Goal: Task Accomplishment & Management: Complete application form

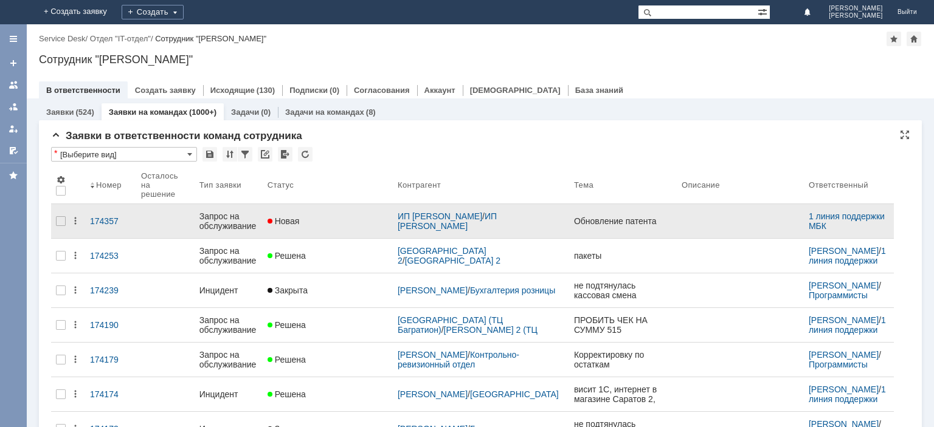
click at [232, 212] on div "Запрос на обслуживание" at bounding box center [228, 221] width 58 height 19
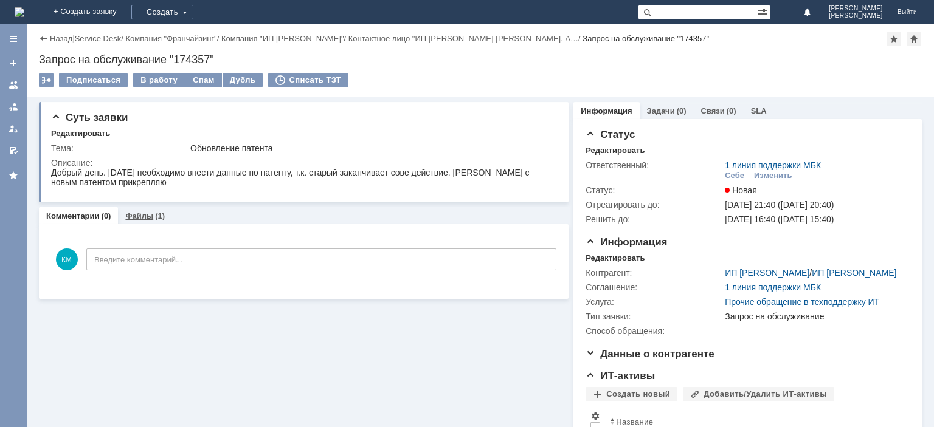
click at [143, 213] on link "Файлы" at bounding box center [139, 216] width 28 height 9
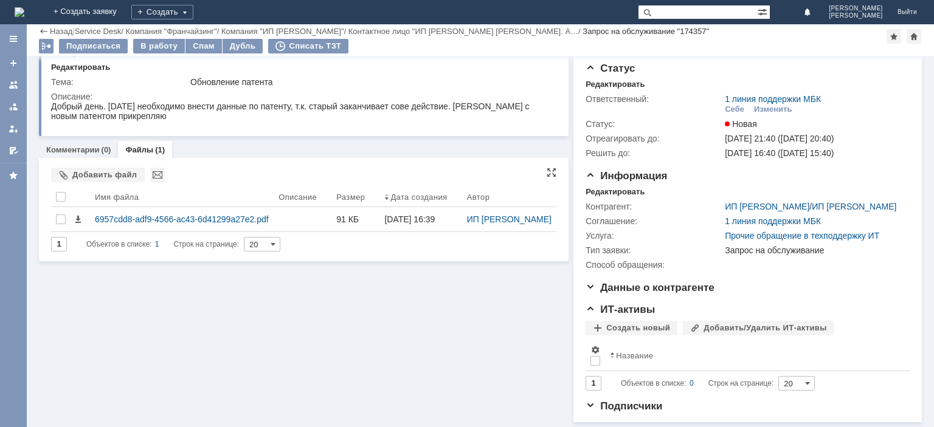
scroll to position [33, 0]
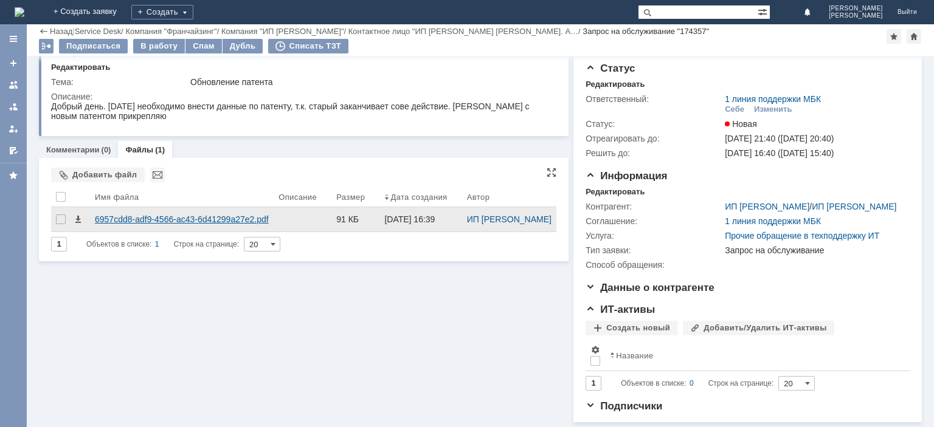
click at [187, 215] on div "6957cdd8-adf9-4566-ac43-6d41299a27e2.pdf" at bounding box center [182, 220] width 174 height 10
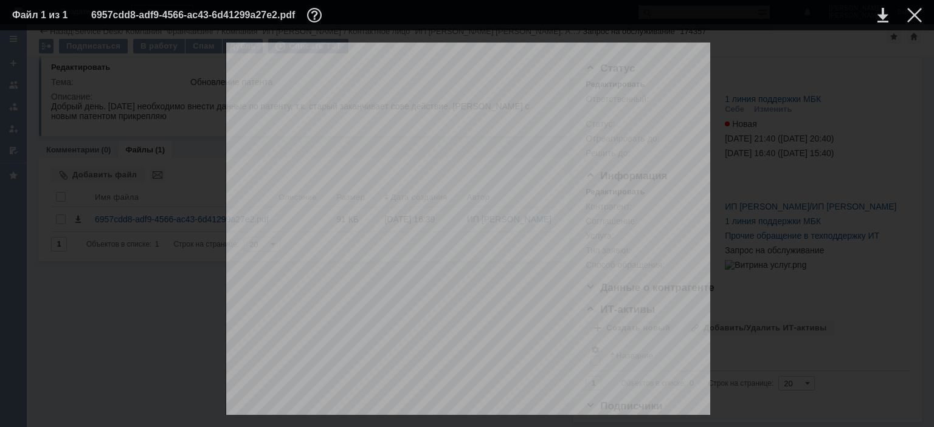
drag, startPoint x: 400, startPoint y: 283, endPoint x: 495, endPoint y: 281, distance: 95.5
drag, startPoint x: 516, startPoint y: 281, endPoint x: 447, endPoint y: 280, distance: 69.3
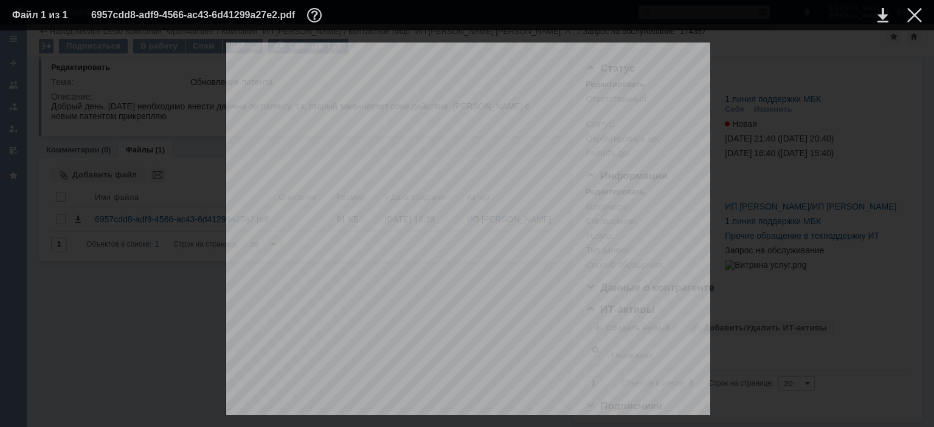
drag, startPoint x: 385, startPoint y: 283, endPoint x: 402, endPoint y: 284, distance: 16.4
drag, startPoint x: 383, startPoint y: 283, endPoint x: 511, endPoint y: 283, distance: 128.3
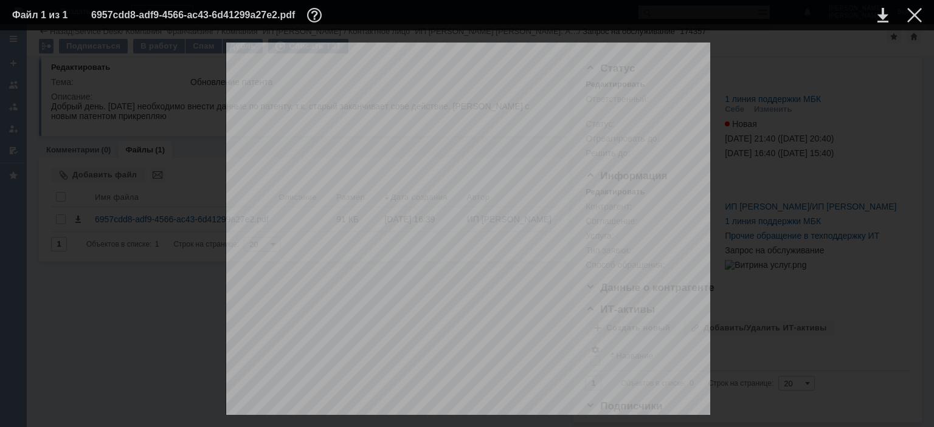
copy div "5 0 2 2 2 5 0 0 0 1 8 9 0"
drag, startPoint x: 543, startPoint y: 283, endPoint x: 593, endPoint y: 283, distance: 50.5
drag, startPoint x: 541, startPoint y: 284, endPoint x: 592, endPoint y: 283, distance: 51.1
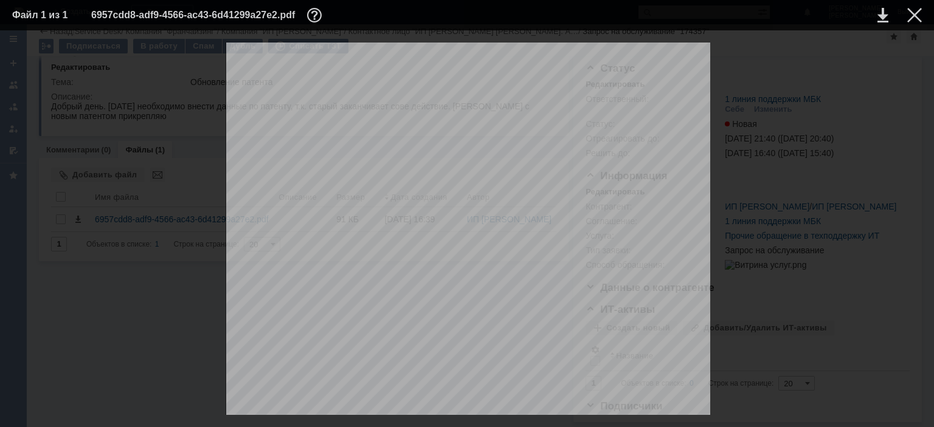
copy div "от 16.09.2025"
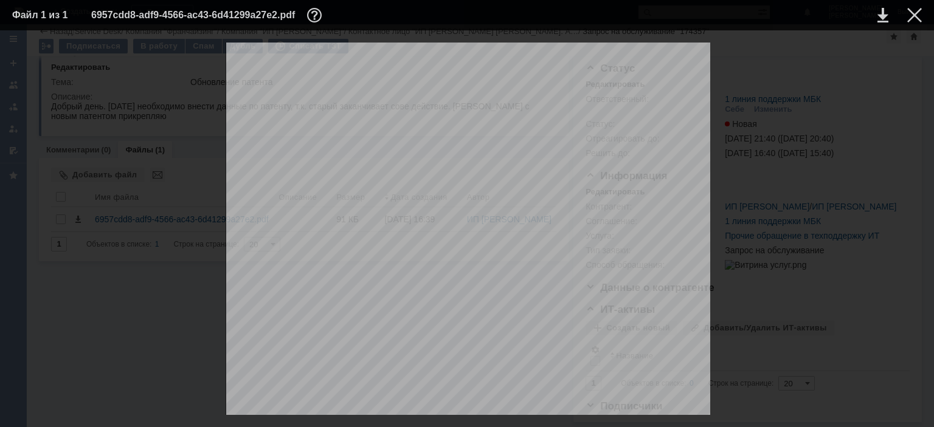
scroll to position [111, 0]
drag, startPoint x: 314, startPoint y: 274, endPoint x: 441, endPoint y: 263, distance: 128.1
drag, startPoint x: 355, startPoint y: 272, endPoint x: 338, endPoint y: 273, distance: 17.0
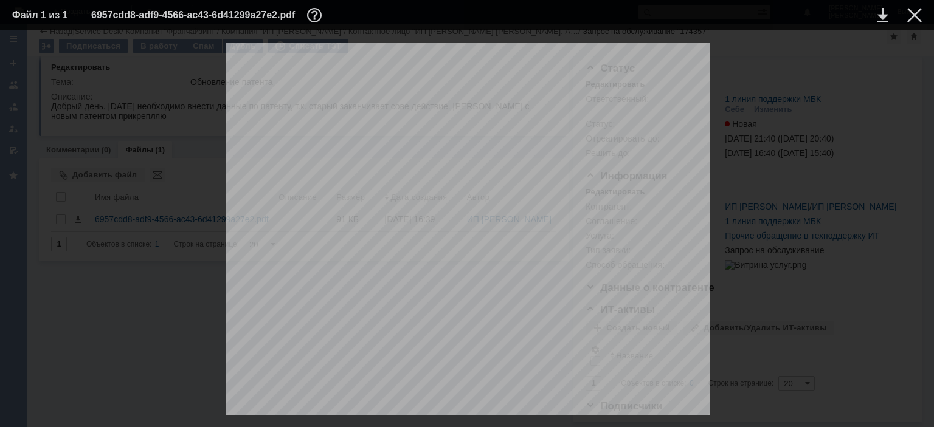
drag, startPoint x: 314, startPoint y: 274, endPoint x: 346, endPoint y: 273, distance: 32.8
drag, startPoint x: 352, startPoint y: 275, endPoint x: 314, endPoint y: 274, distance: 37.7
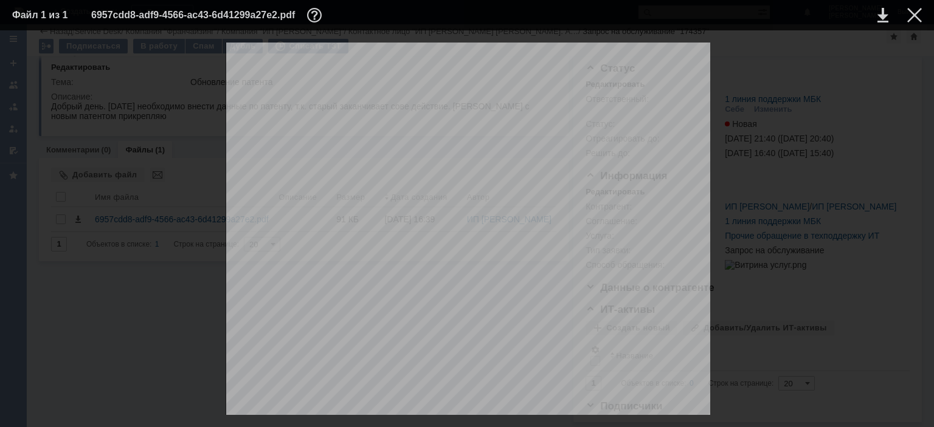
copy span "01.10.2025"
drag, startPoint x: 456, startPoint y: 274, endPoint x: 495, endPoint y: 272, distance: 38.3
copy span "31.12.2025"
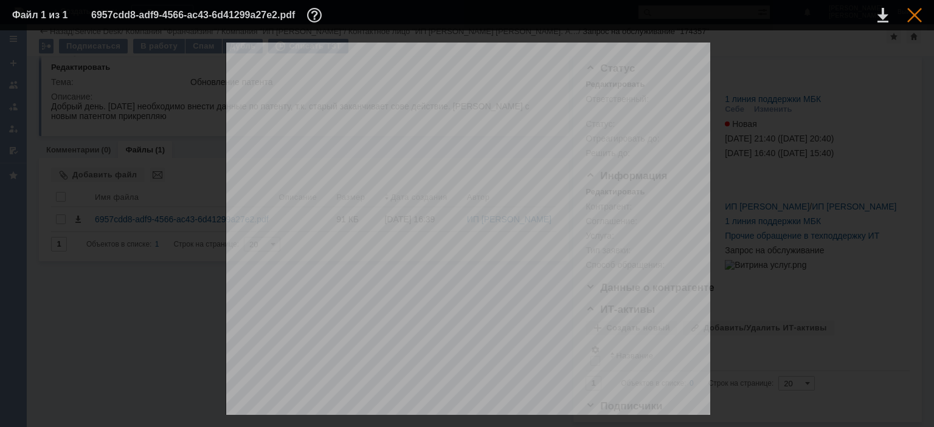
click at [908, 20] on div at bounding box center [914, 15] width 15 height 15
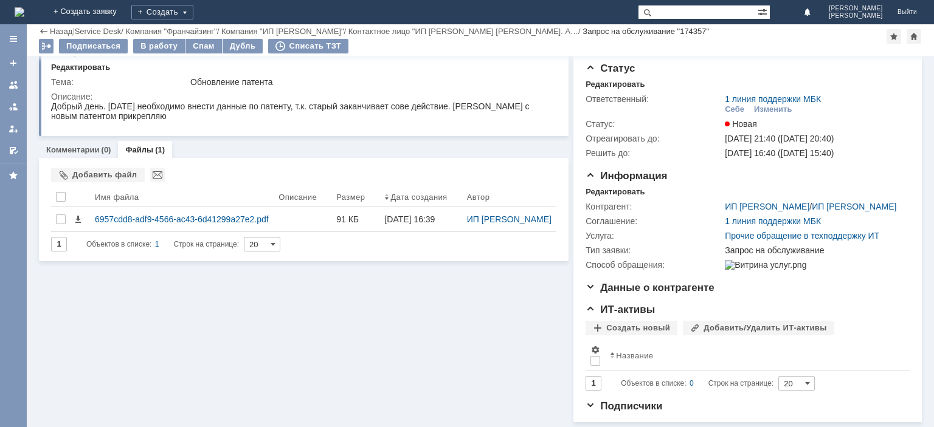
scroll to position [0, 0]
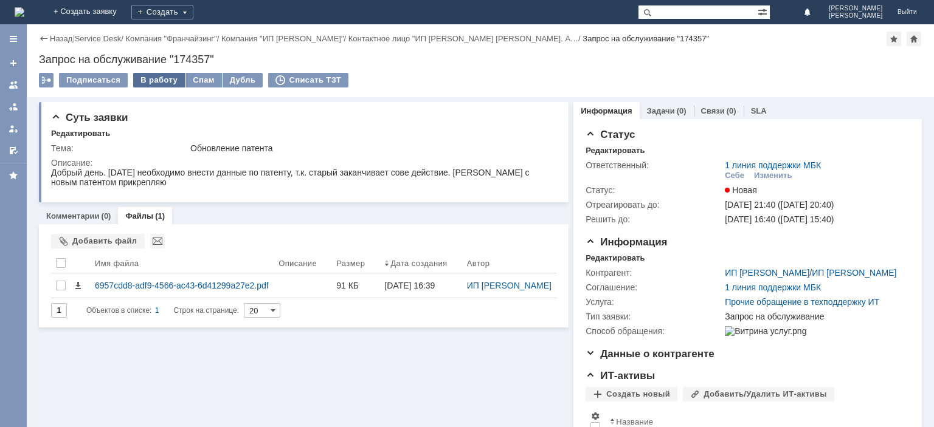
click at [152, 78] on div "В работу" at bounding box center [159, 80] width 52 height 15
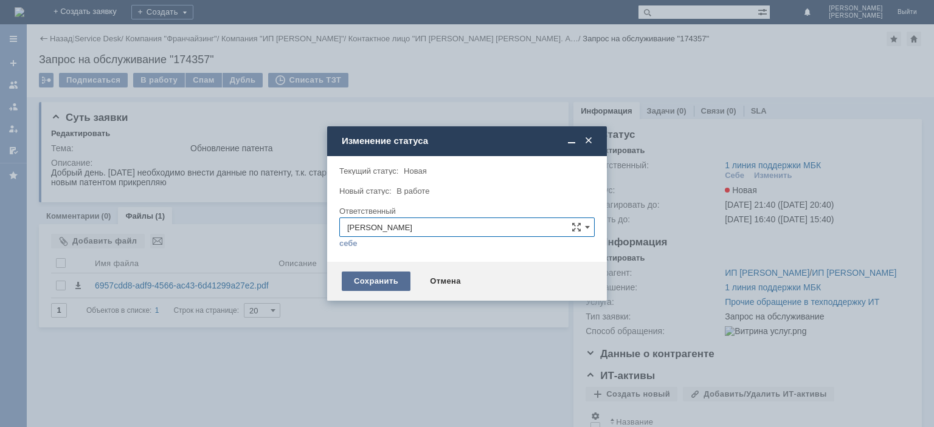
click at [388, 283] on div "Сохранить" at bounding box center [376, 281] width 69 height 19
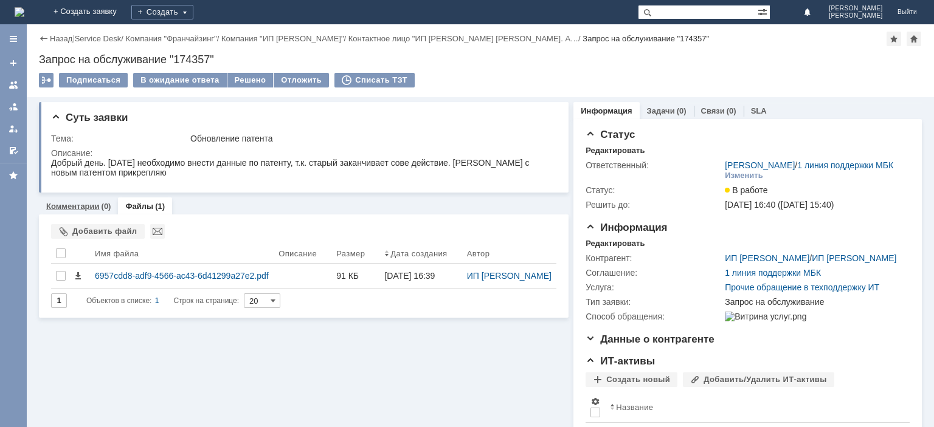
click at [88, 204] on link "Комментарии" at bounding box center [72, 206] width 53 height 9
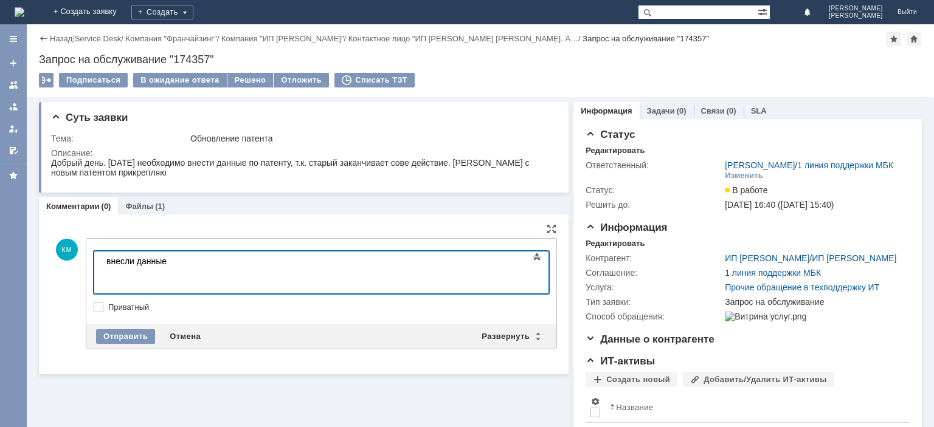
click at [226, 260] on body "внесли данные" at bounding box center [193, 271] width 182 height 39
click at [111, 332] on div "Отправить" at bounding box center [125, 336] width 59 height 15
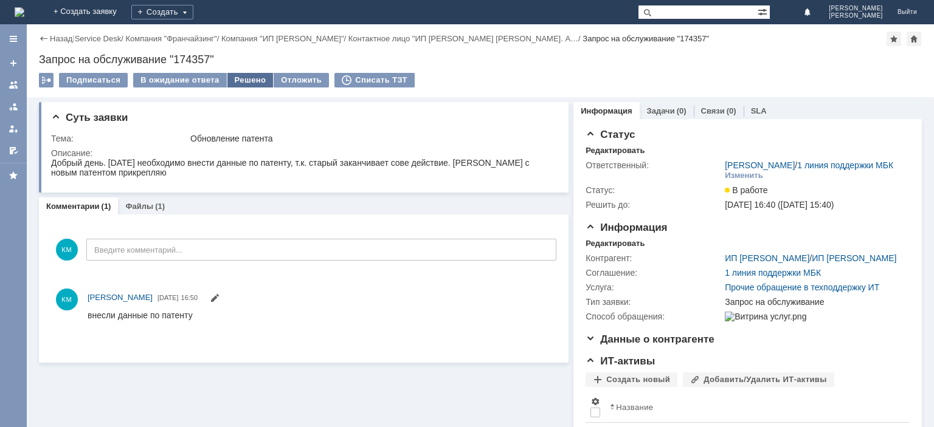
click at [244, 79] on div "Решено" at bounding box center [250, 80] width 46 height 15
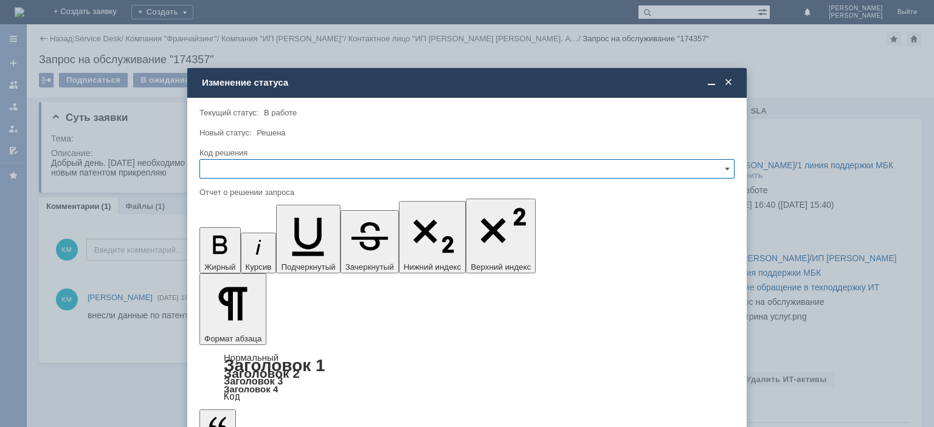
click at [263, 160] on input "text" at bounding box center [466, 168] width 535 height 19
click at [227, 247] on span "Решено" at bounding box center [466, 252] width 519 height 10
type input "Решено"
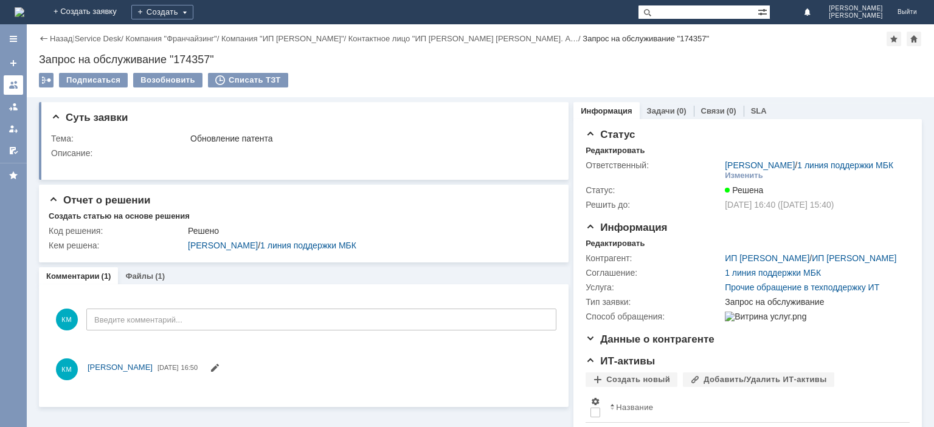
click at [15, 81] on div at bounding box center [14, 85] width 10 height 10
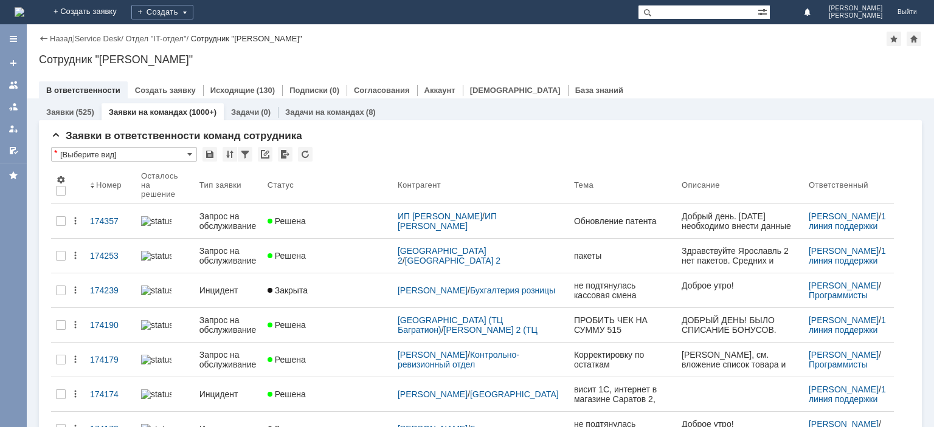
click at [687, 13] on input "text" at bounding box center [698, 12] width 120 height 15
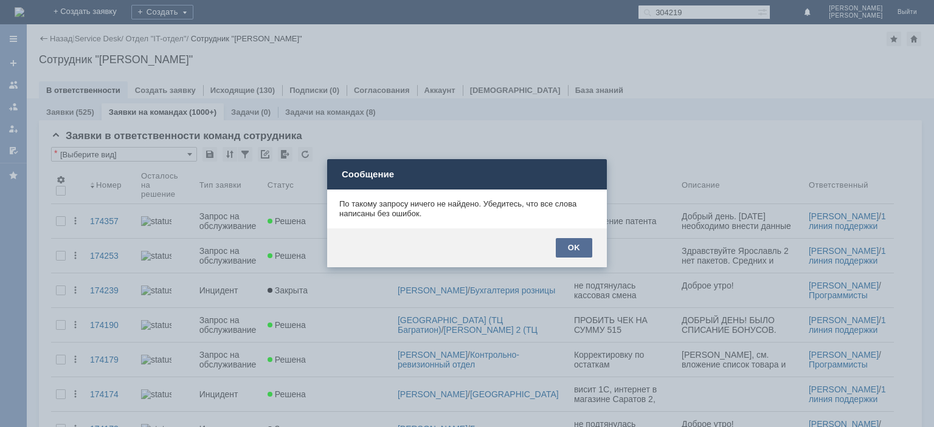
click at [572, 251] on div "OK" at bounding box center [574, 247] width 36 height 19
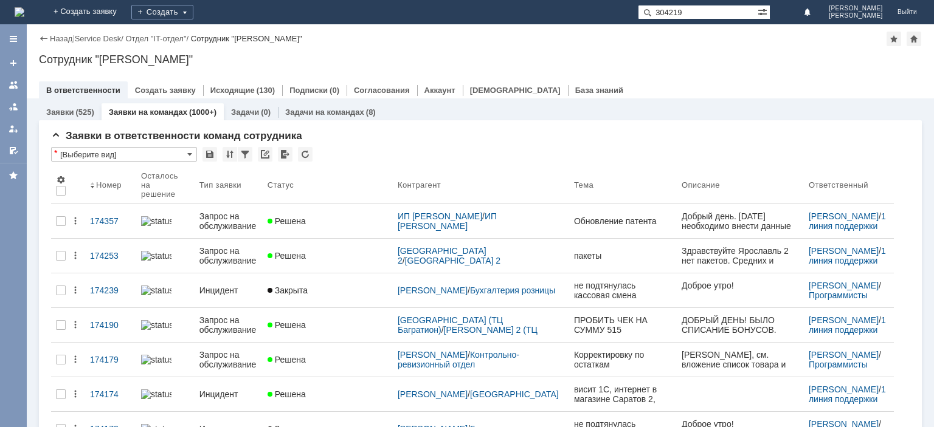
click at [670, 11] on input "304219" at bounding box center [698, 12] width 120 height 15
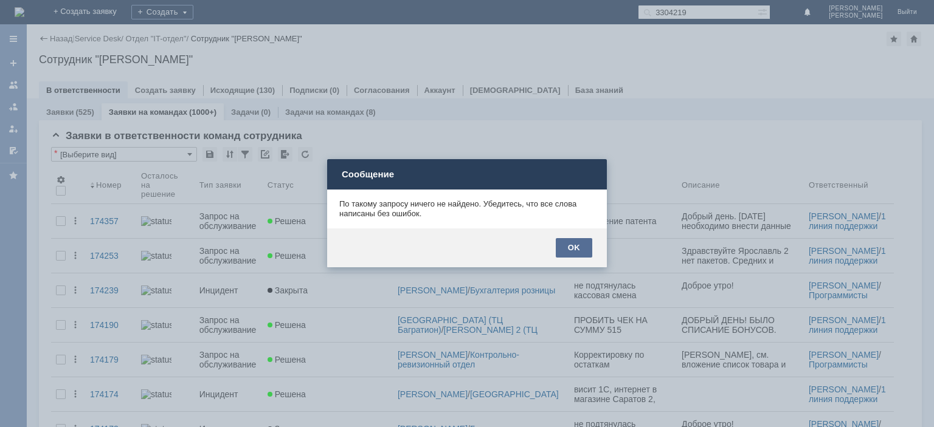
click at [583, 243] on div "OK" at bounding box center [574, 247] width 36 height 19
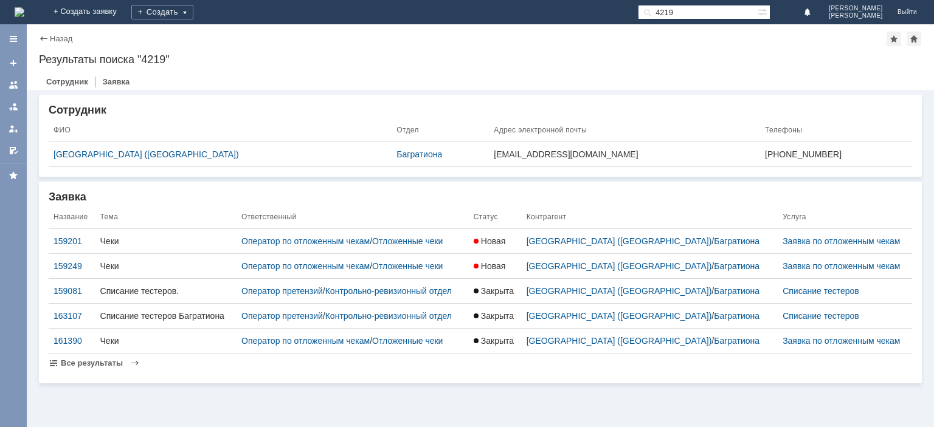
click at [24, 14] on img at bounding box center [20, 12] width 10 height 10
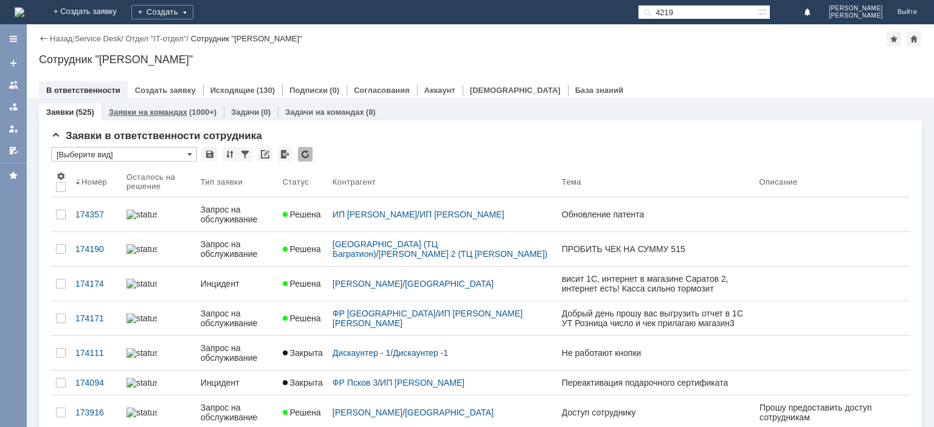
click at [139, 111] on link "Заявки на командах" at bounding box center [148, 112] width 78 height 9
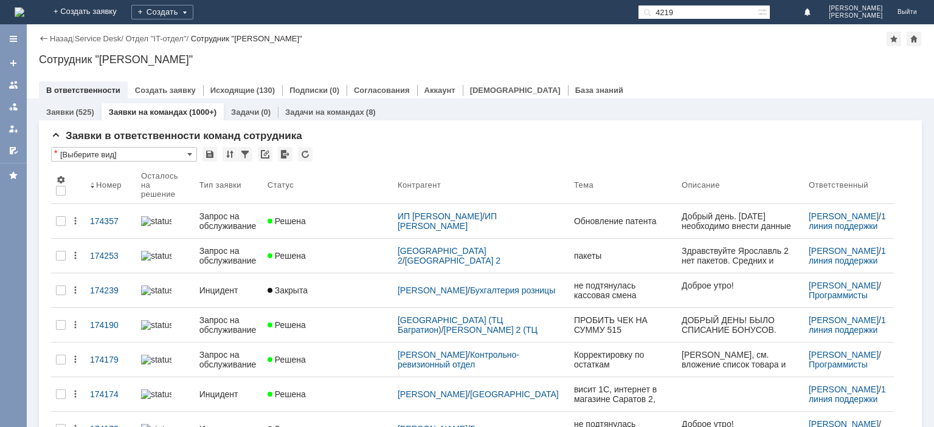
click at [670, 15] on input "4219" at bounding box center [698, 12] width 120 height 15
type input "3327"
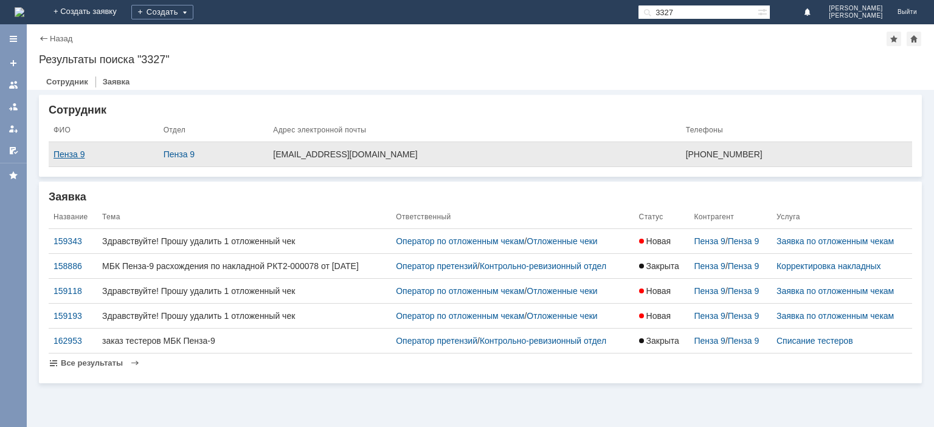
click at [62, 157] on div "Пенза 9" at bounding box center [103, 155] width 100 height 10
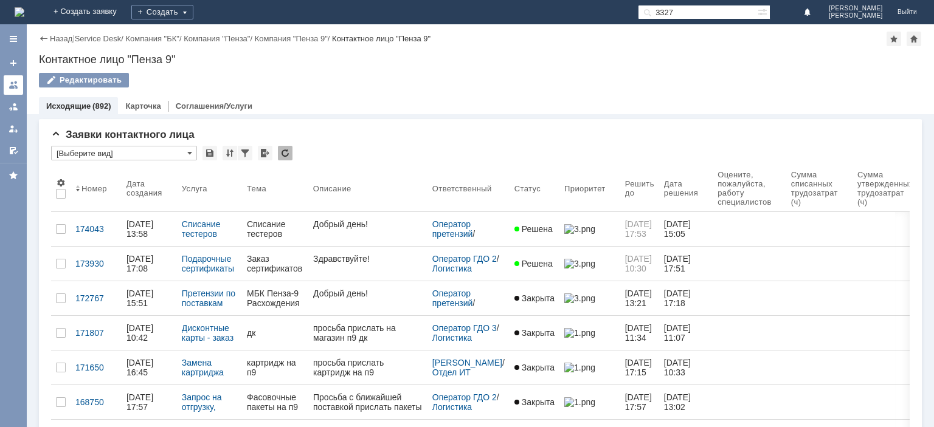
click at [18, 86] on div at bounding box center [14, 85] width 10 height 10
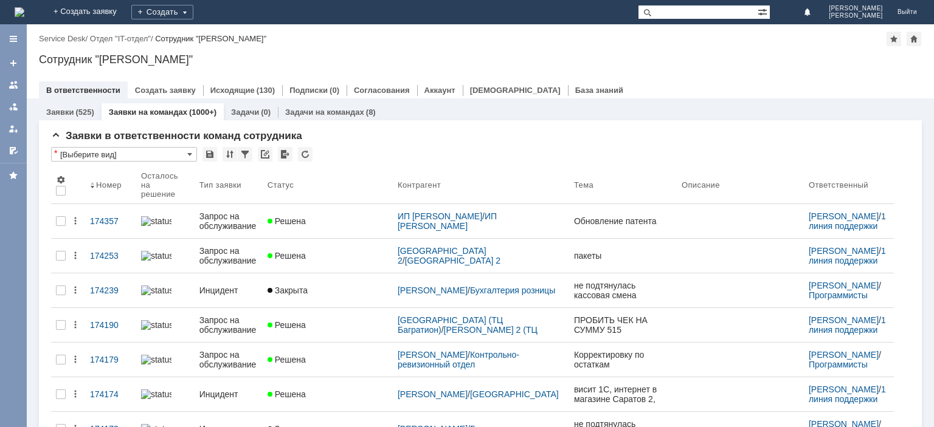
click at [124, 14] on link "+ Создать заявку" at bounding box center [85, 12] width 78 height 24
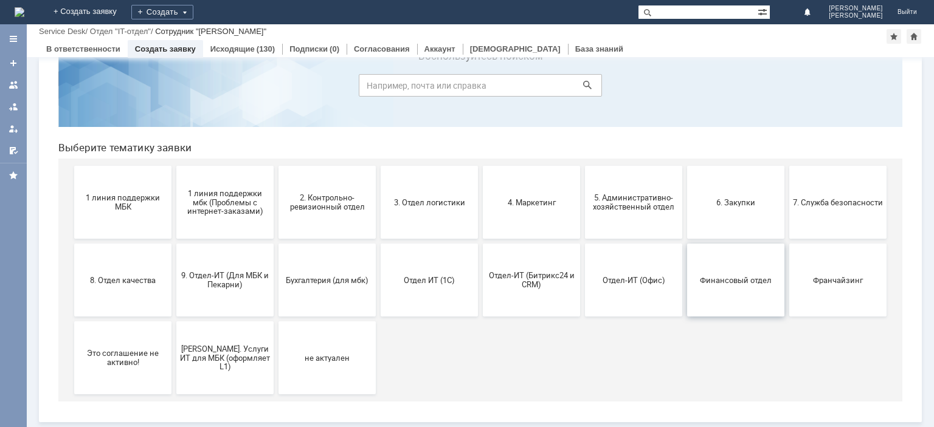
scroll to position [51, 0]
click at [812, 263] on button "Франчайзинг" at bounding box center [837, 280] width 97 height 73
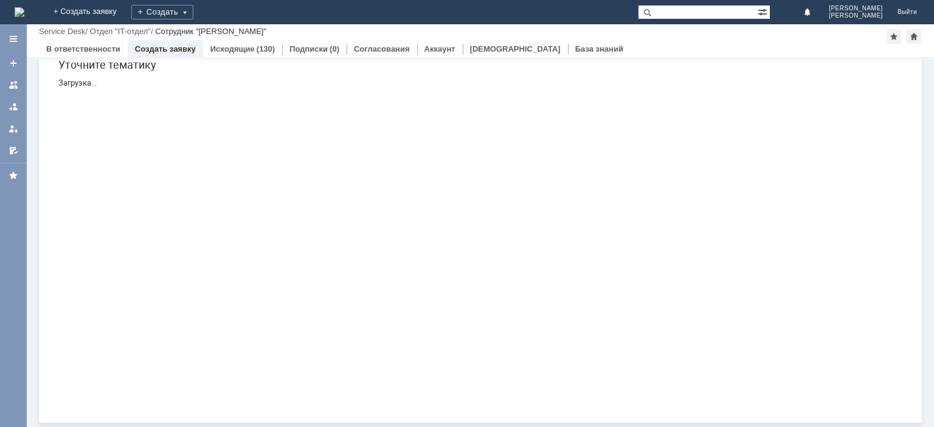
scroll to position [0, 0]
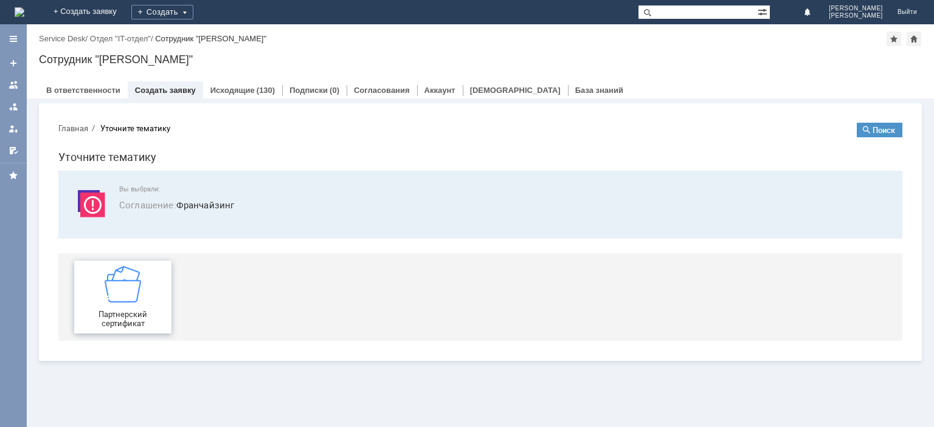
click at [114, 303] on div "Партнерский сертификат" at bounding box center [123, 297] width 90 height 62
click at [18, 85] on div at bounding box center [14, 85] width 10 height 10
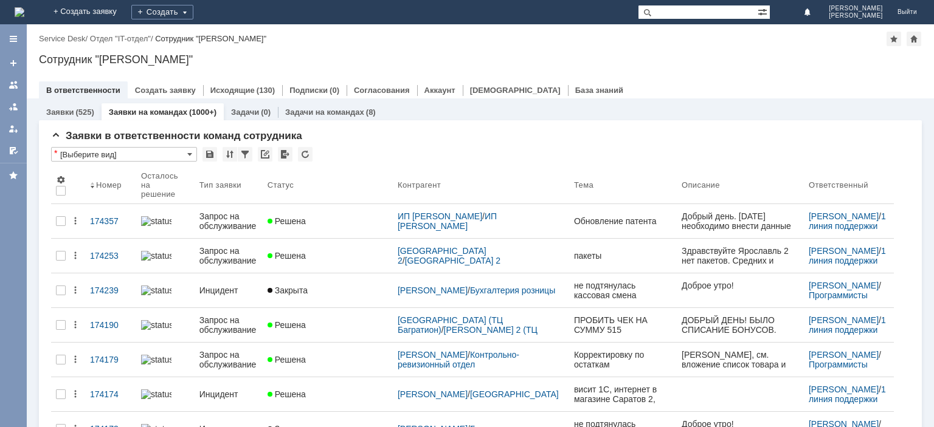
click at [691, 7] on input "text" at bounding box center [698, 12] width 120 height 15
type input "4538"
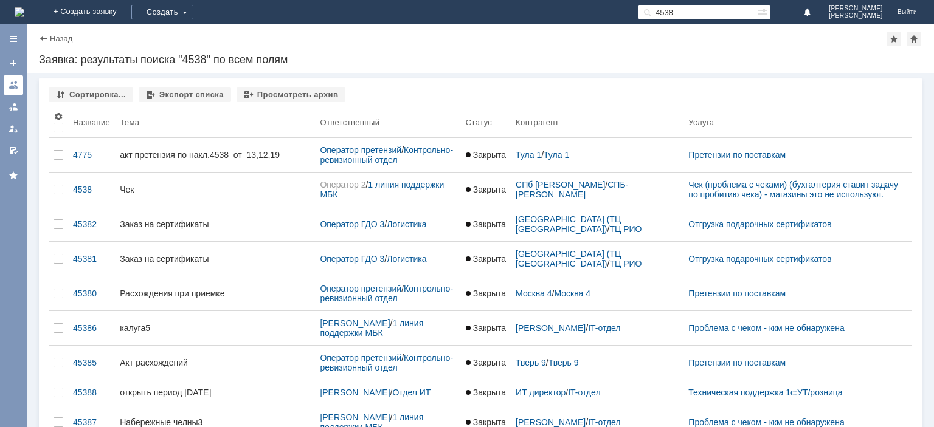
click at [12, 86] on div at bounding box center [14, 85] width 10 height 10
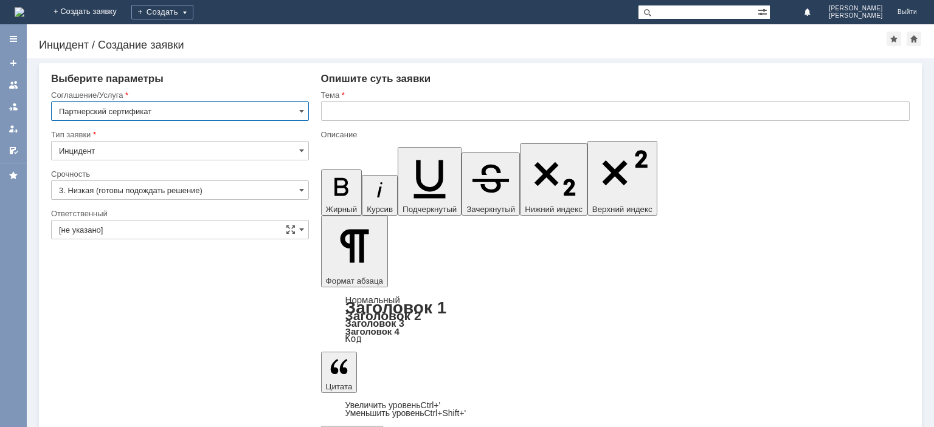
click at [397, 115] on input "text" at bounding box center [615, 111] width 588 height 19
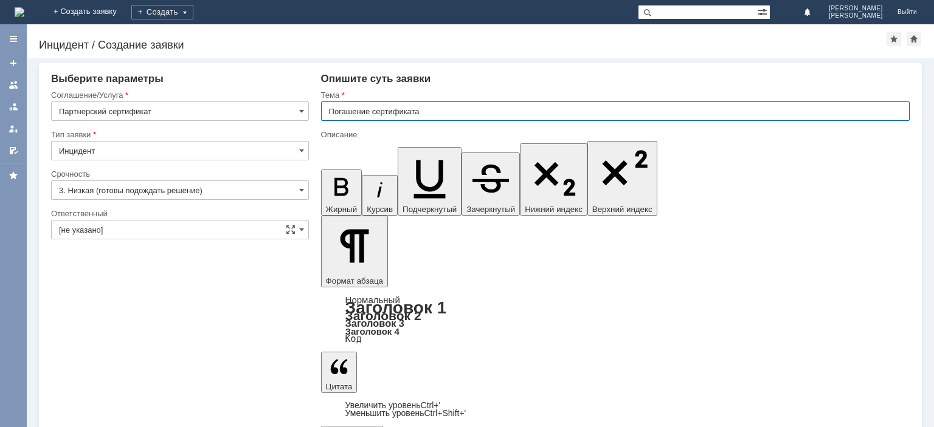
type input "Погашение сертификата"
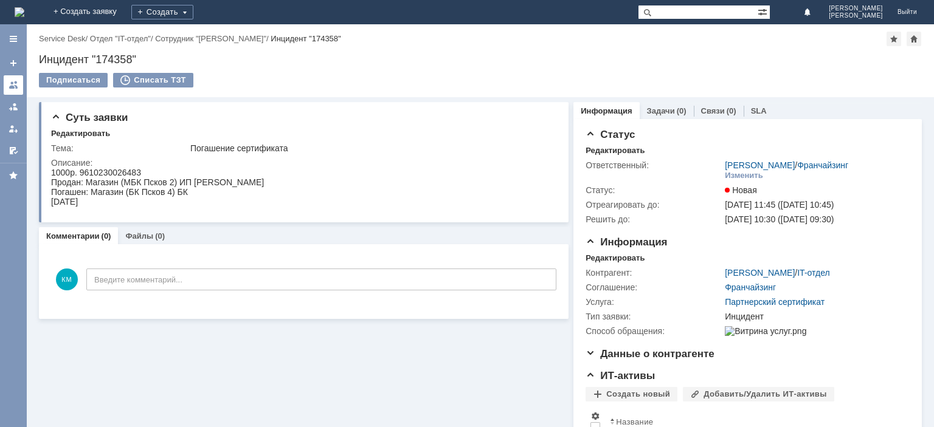
click at [11, 85] on div at bounding box center [14, 85] width 10 height 10
